Goal: Book appointment/travel/reservation

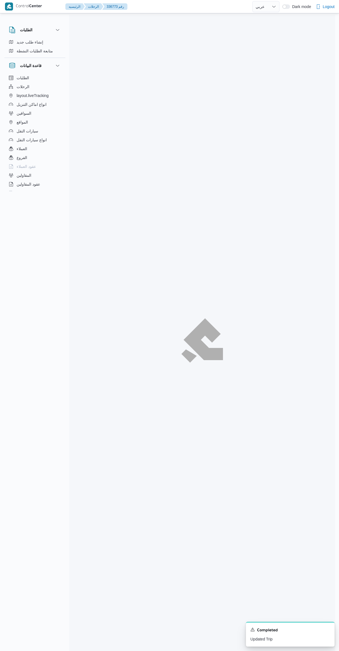
select select "ar"
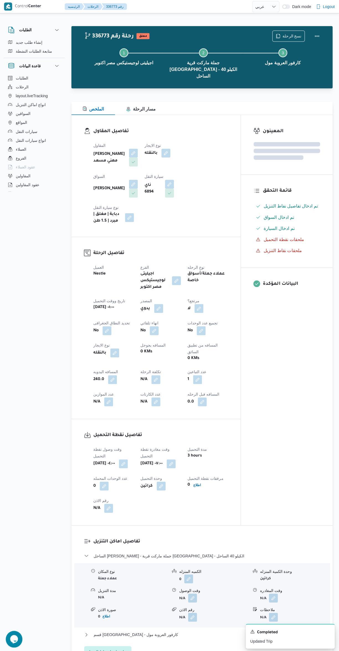
scroll to position [122, 0]
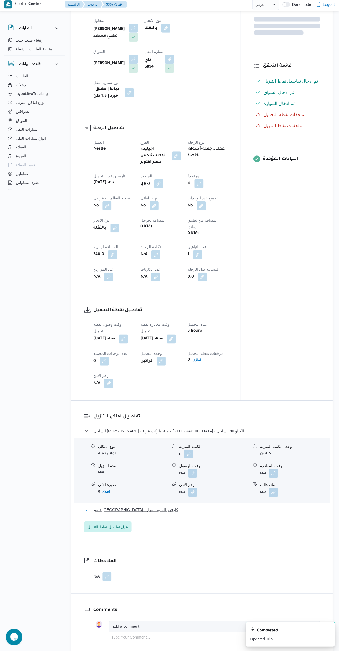
click at [179, 507] on button "قسم [GEOGRAPHIC_DATA] - كارفور العروبة مول" at bounding box center [202, 510] width 235 height 7
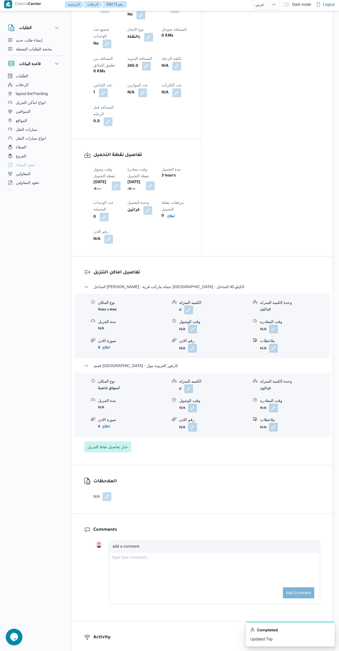
scroll to position [347, 0]
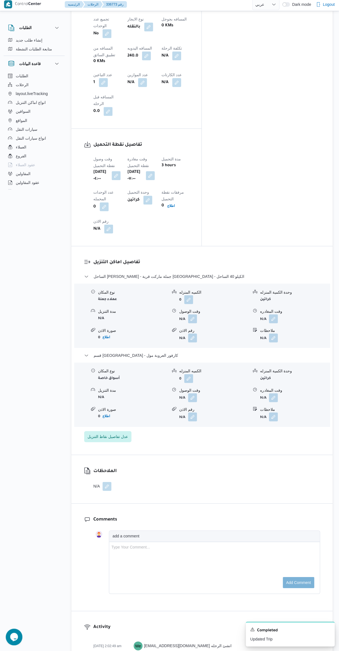
click at [274, 394] on button "button" at bounding box center [273, 398] width 9 height 9
click at [252, 318] on input "وقت المغادره" at bounding box center [258, 318] width 63 height 11
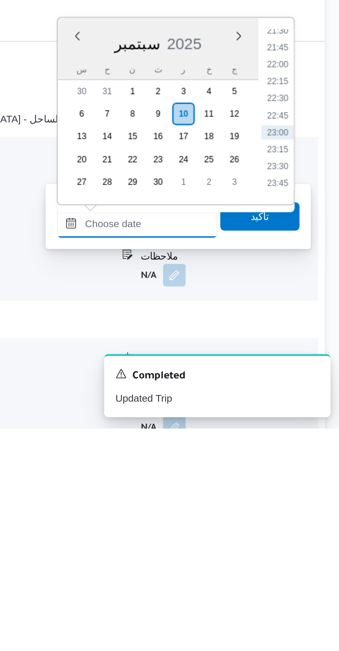
scroll to position [95, 0]
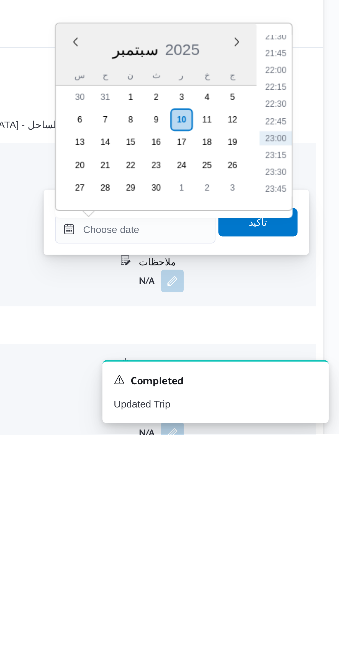
click at [317, 499] on li "21:45" at bounding box center [313, 502] width 13 height 6
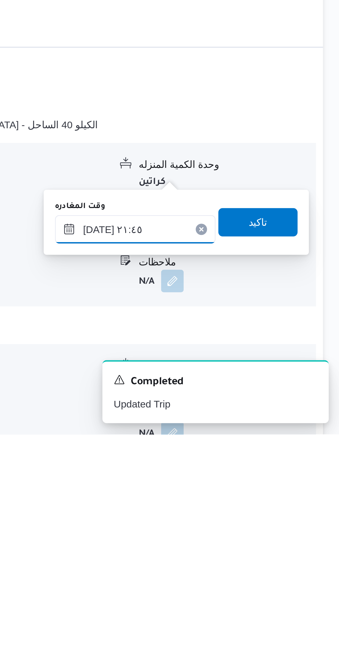
click at [270, 568] on input "[DATE] ٢١:٤٥" at bounding box center [258, 570] width 63 height 11
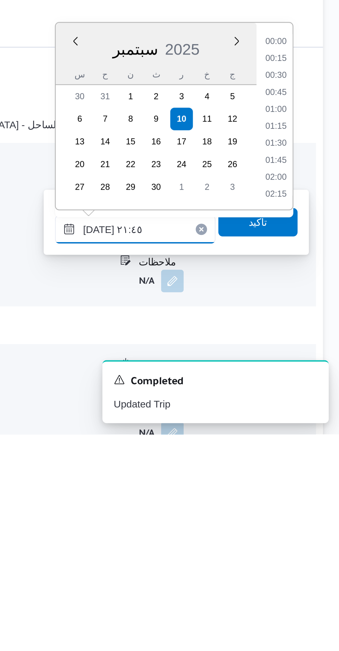
scroll to position [545, 0]
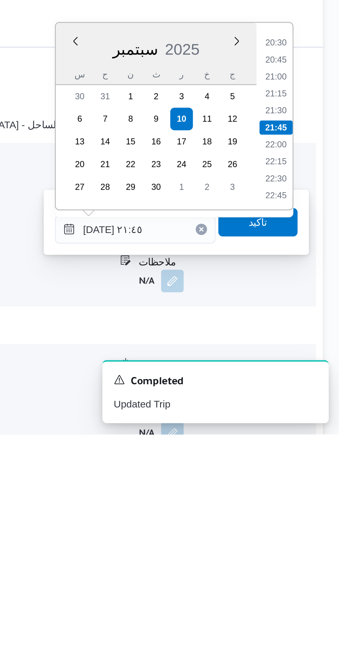
click at [316, 497] on li "20:30" at bounding box center [313, 498] width 13 height 6
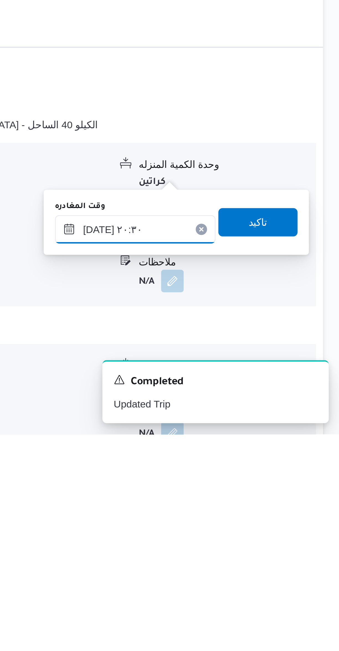
click at [270, 568] on input "[DATE] ٢٠:٣٠" at bounding box center [258, 570] width 63 height 11
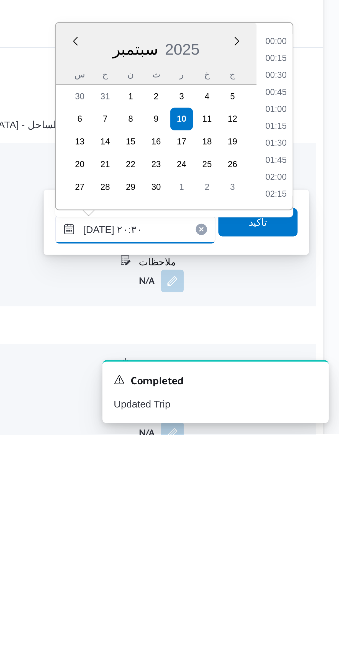
scroll to position [511, 0]
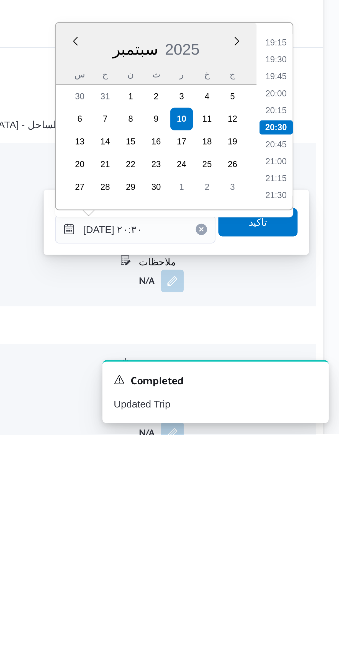
click at [311, 498] on li "19:15" at bounding box center [313, 498] width 13 height 6
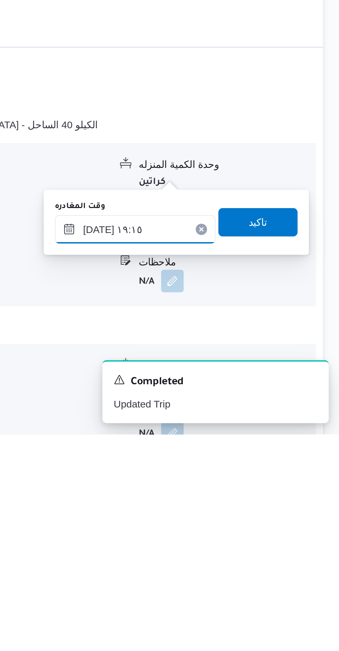
click at [268, 570] on input "[DATE] ١٩:١٥" at bounding box center [258, 570] width 63 height 11
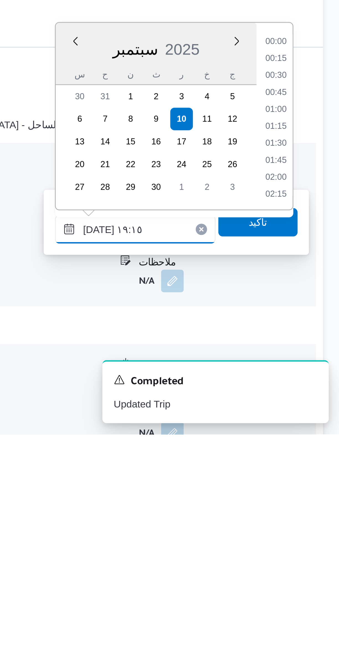
scroll to position [478, 0]
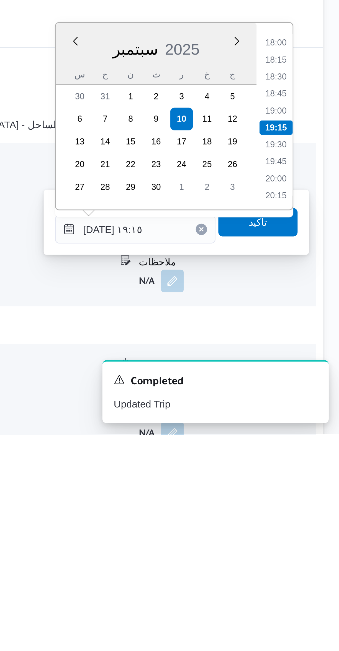
click at [316, 491] on div "Time 00:00 00:15 00:30 00:45 01:00 01:15 01:30 01:45 02:00 02:15 02:30 02:45 03…" at bounding box center [313, 526] width 14 height 73
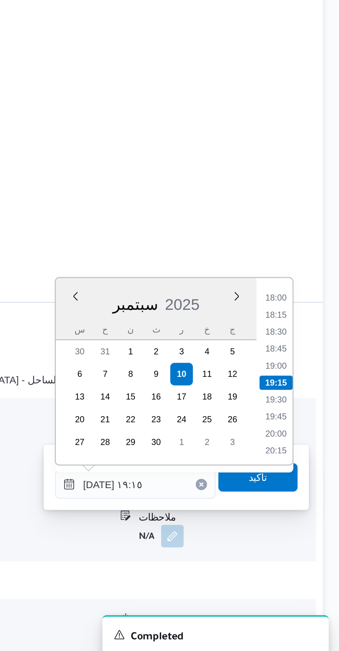
click at [316, 510] on li "18:30" at bounding box center [313, 511] width 13 height 6
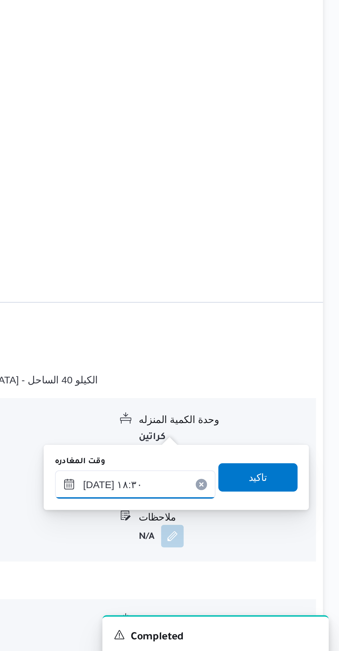
scroll to position [94, 0]
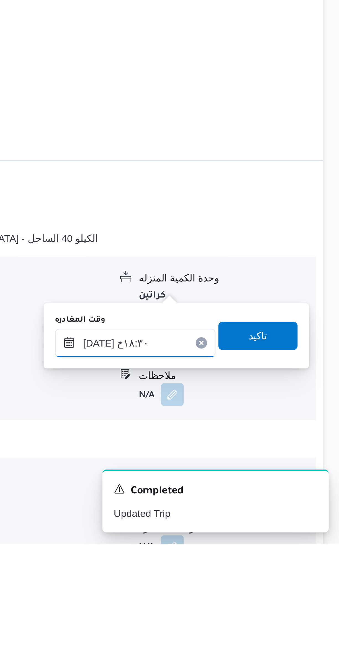
type input "[DATE] ١٨:٣٠"
click at [303, 565] on span "تاكيد" at bounding box center [306, 569] width 31 height 11
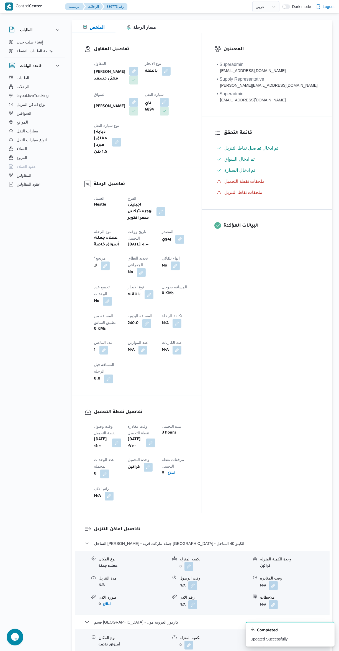
scroll to position [0, 0]
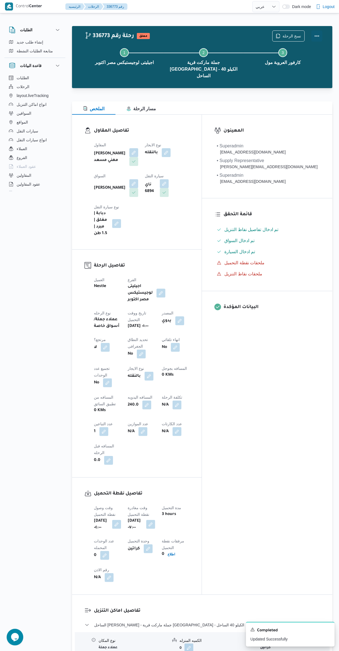
click at [317, 35] on button "Actions" at bounding box center [316, 35] width 11 height 11
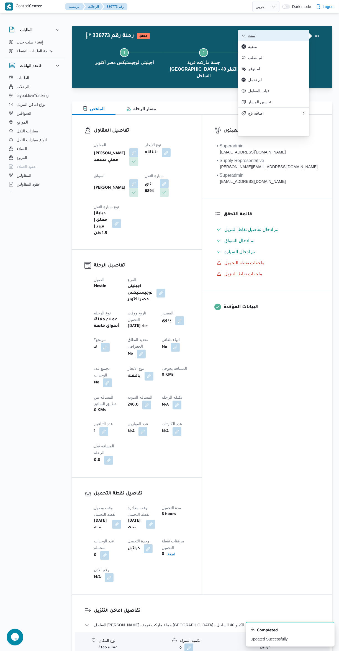
click at [285, 33] on span "تمت" at bounding box center [277, 35] width 58 height 4
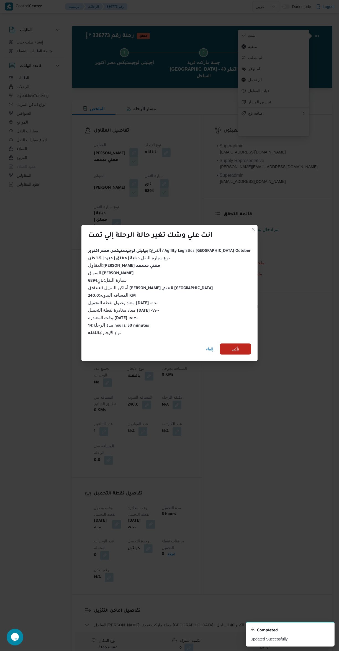
click at [232, 346] on span "تأكيد" at bounding box center [235, 349] width 7 height 7
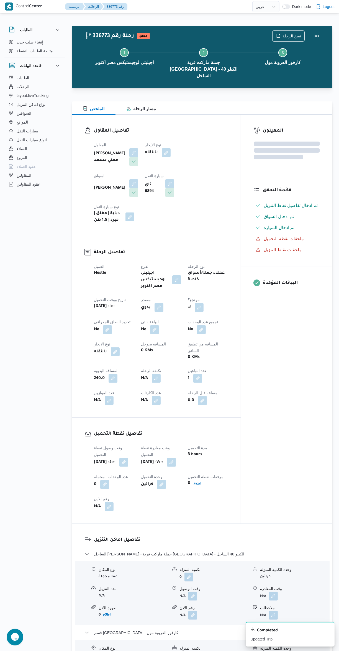
click at [267, 408] on div "المعينون قائمة التحقق تم ادخال تفاصيل نفاط التنزيل تم ادخال السواق تم ادخال الس…" at bounding box center [286, 319] width 91 height 409
